Goal: Communication & Community: Answer question/provide support

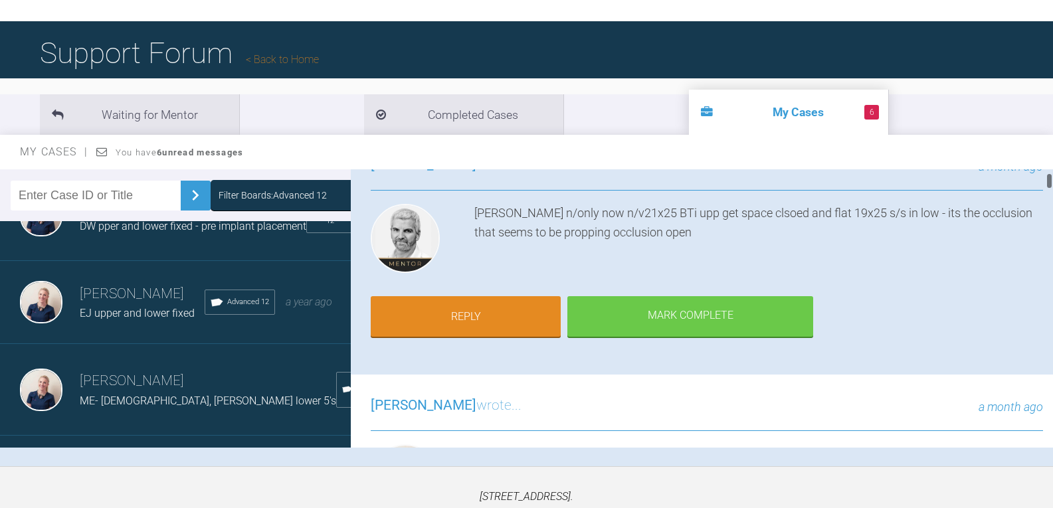
scroll to position [199, 0]
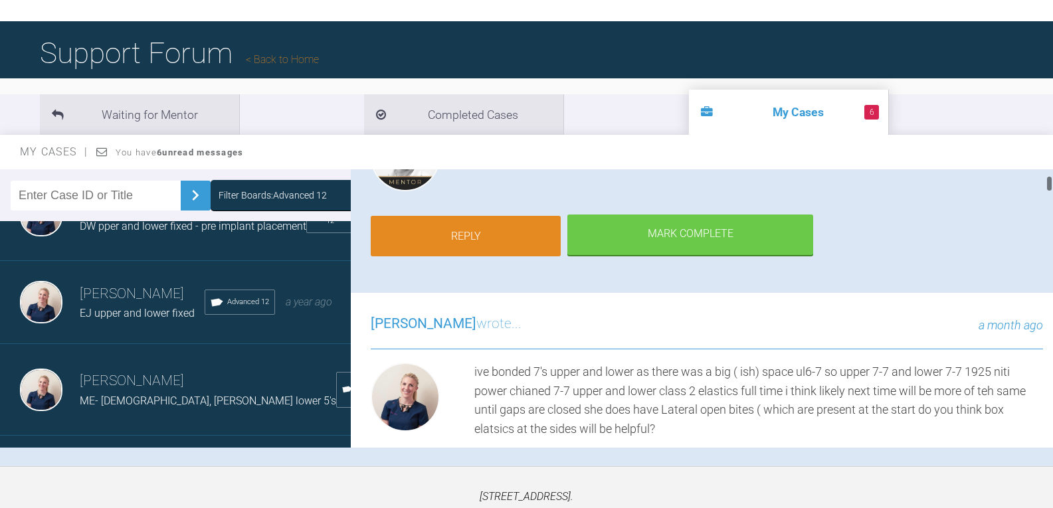
click at [479, 231] on link "Reply" at bounding box center [466, 236] width 190 height 41
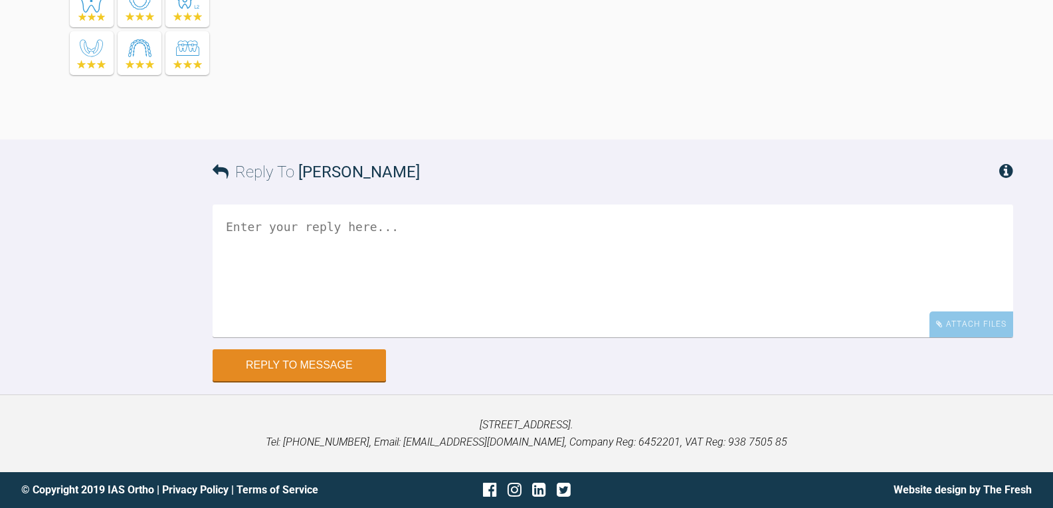
scroll to position [14536, 0]
click at [522, 247] on textarea at bounding box center [613, 271] width 801 height 133
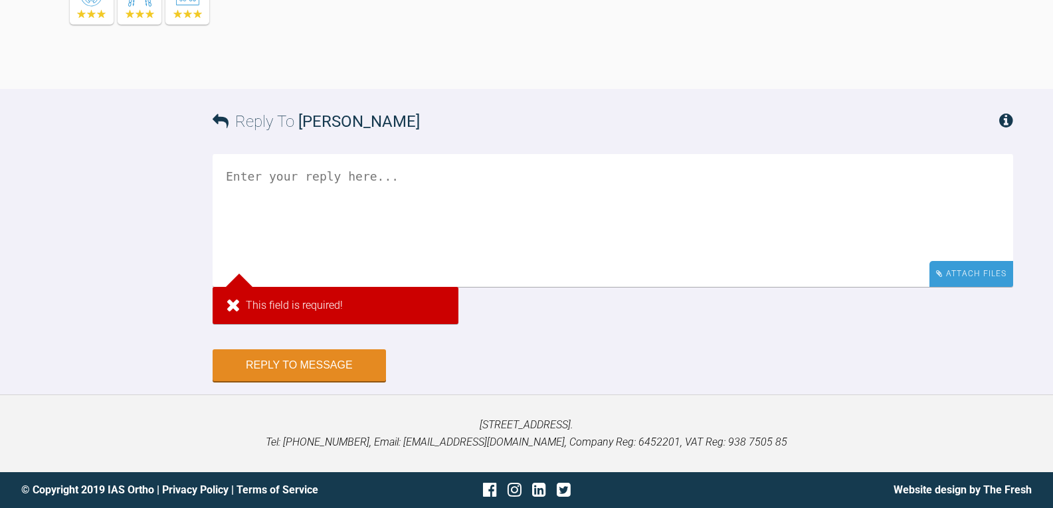
click at [964, 287] on div "Attach Files" at bounding box center [972, 274] width 84 height 26
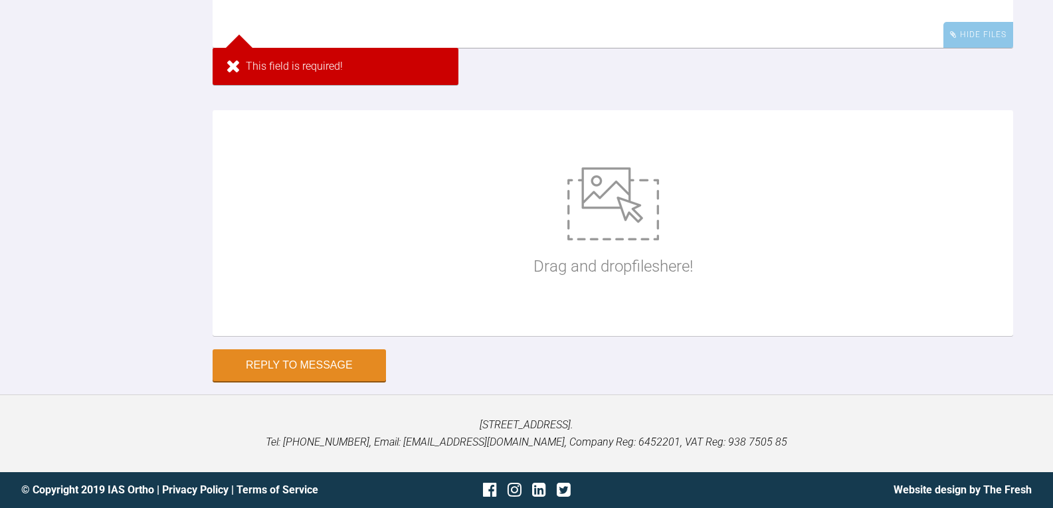
scroll to position [14802, 0]
click at [562, 307] on div "Drag and drop files here!" at bounding box center [614, 223] width 160 height 199
type input "C:\fakepath\saxe91.jpg"
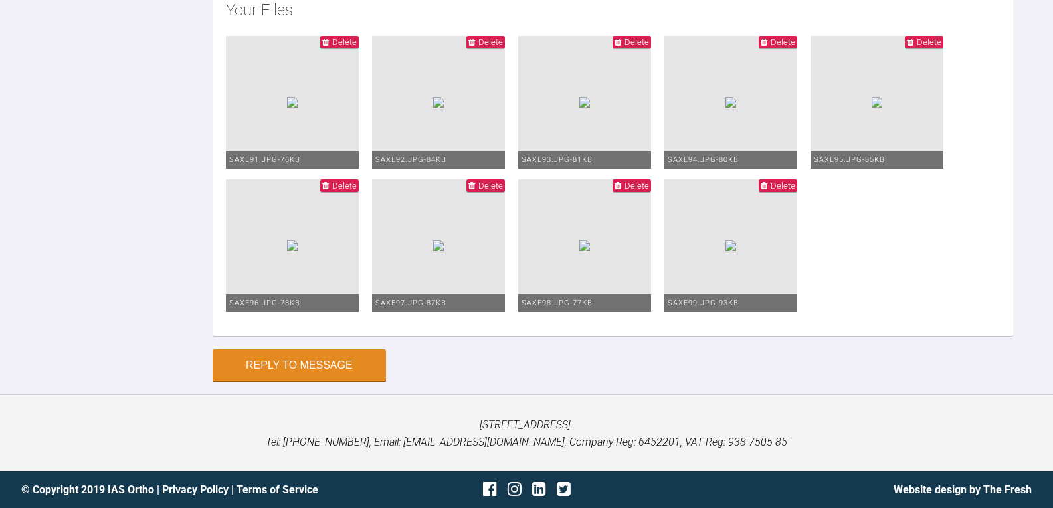
scroll to position [14669, 0]
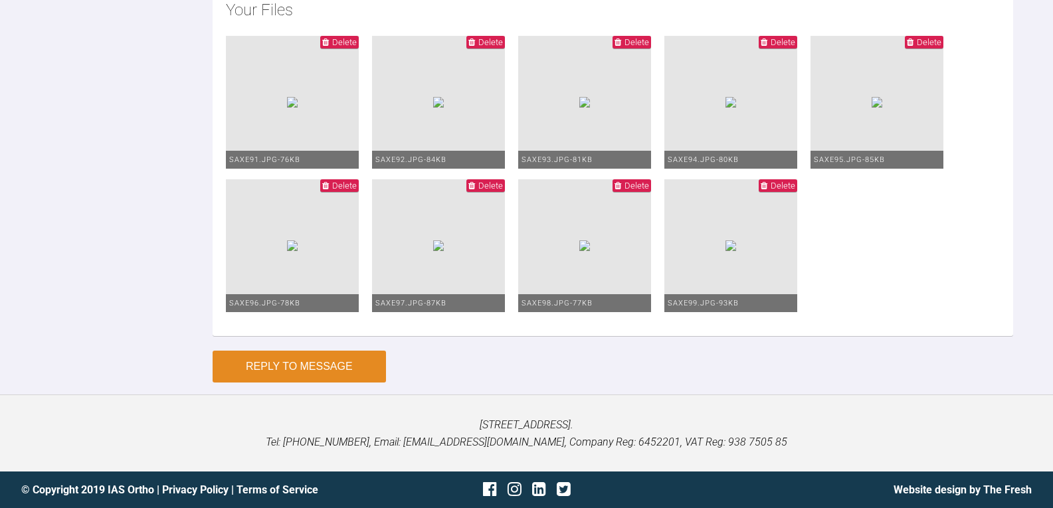
type textarea "upper 2125biti- ive not included upper 7s as spaces have closed and no power ch…"
click at [301, 364] on button "Reply to Message" at bounding box center [299, 367] width 173 height 32
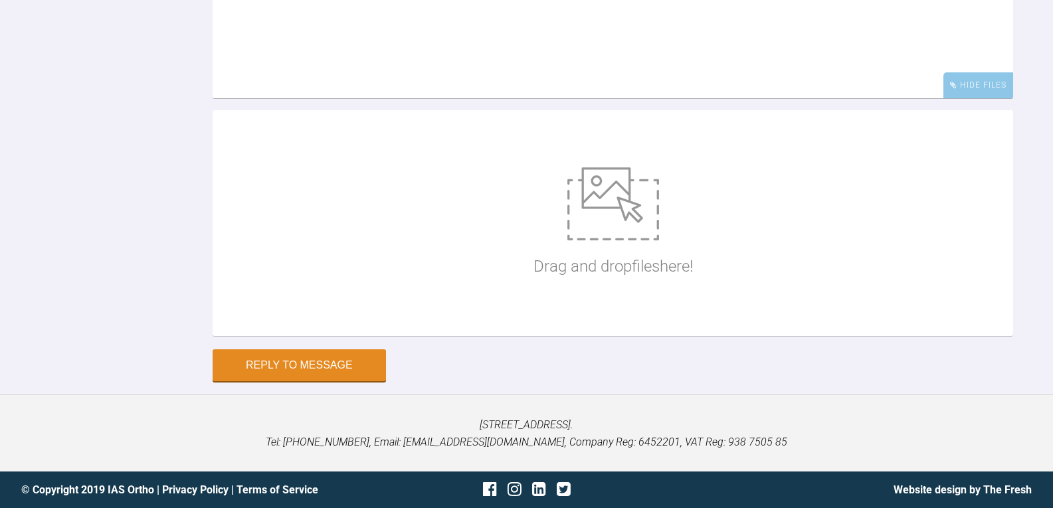
scroll to position [14550, 0]
